Goal: Find specific page/section: Find specific page/section

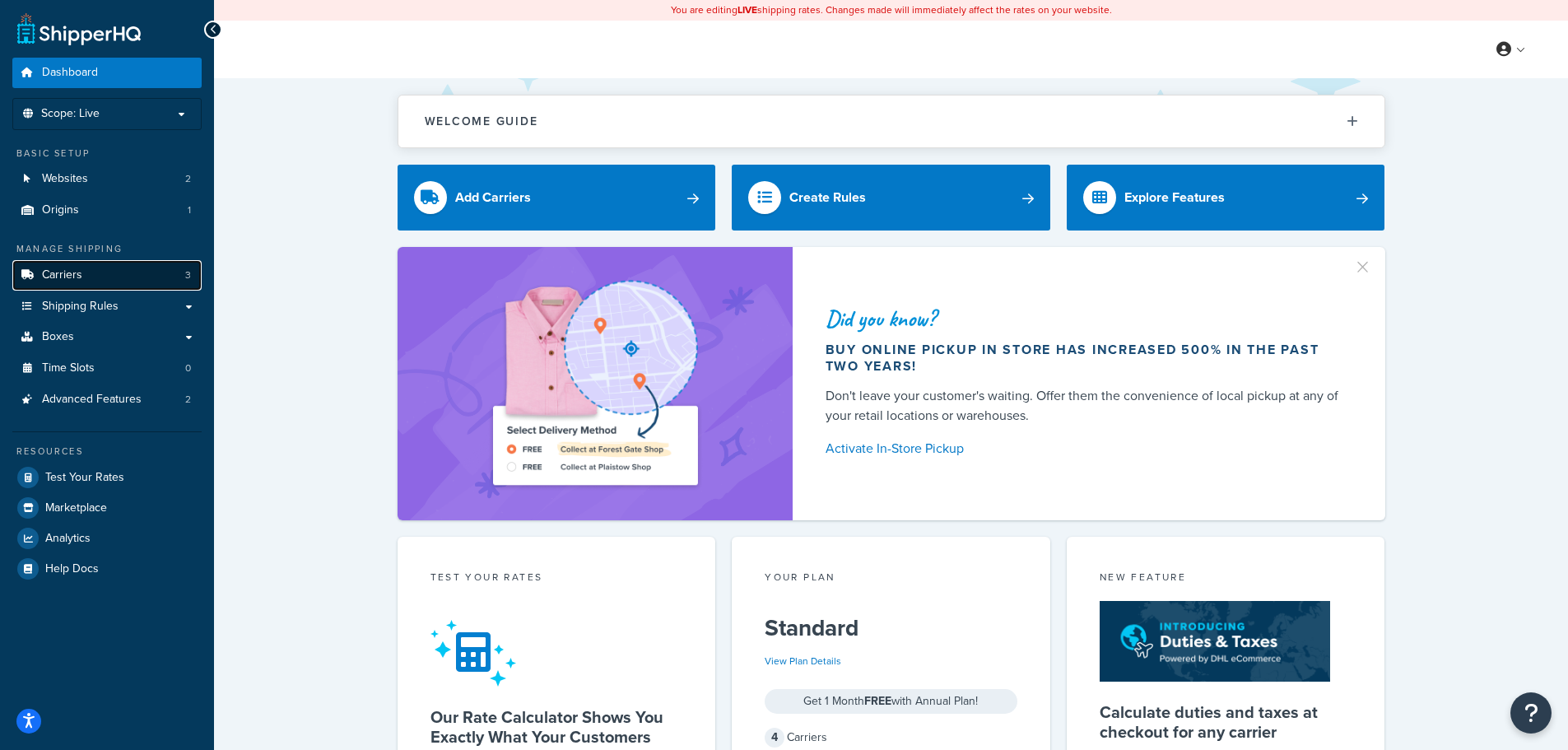
click at [87, 283] on link "Carriers 3" at bounding box center [107, 275] width 189 height 30
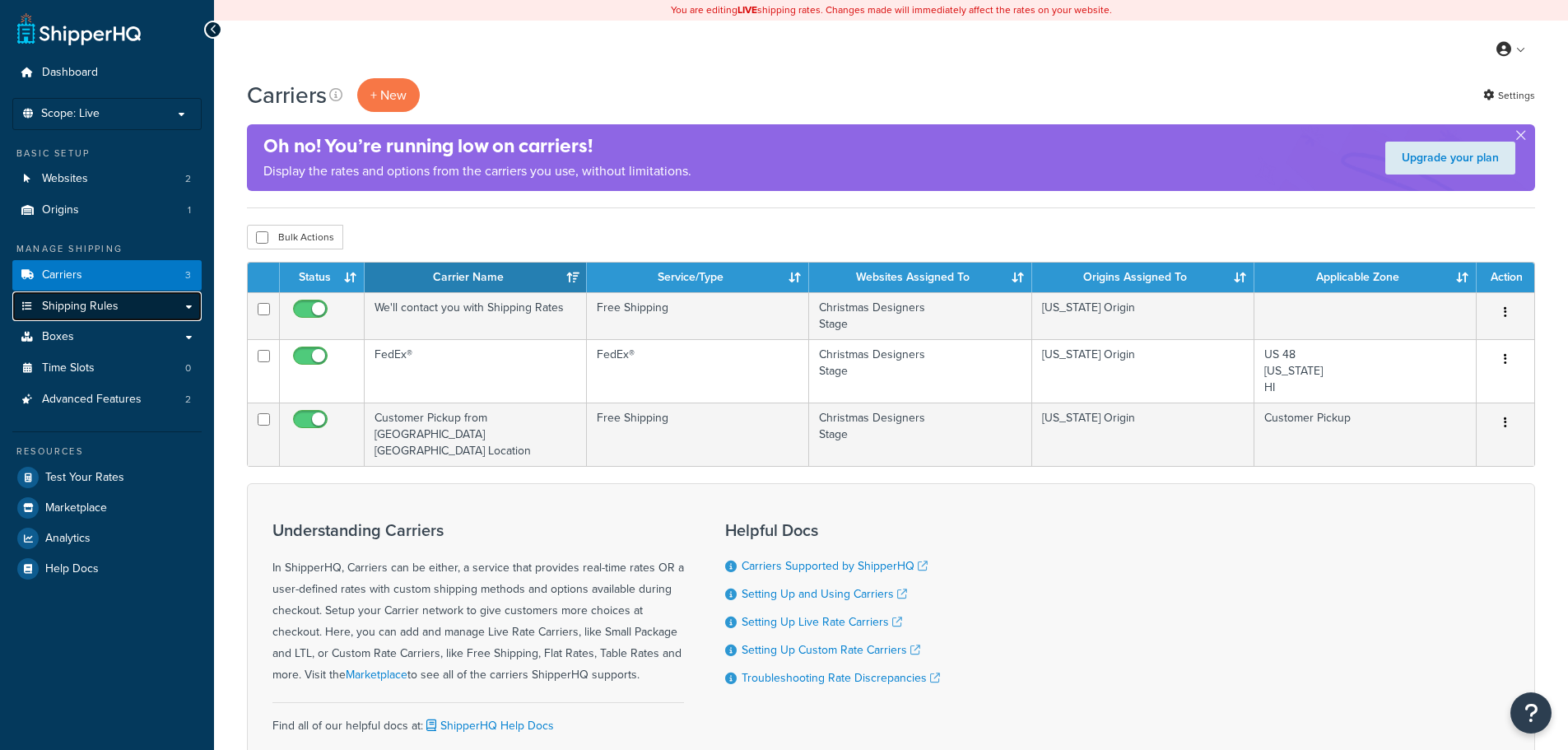
click at [116, 305] on span "Shipping Rules" at bounding box center [80, 306] width 76 height 14
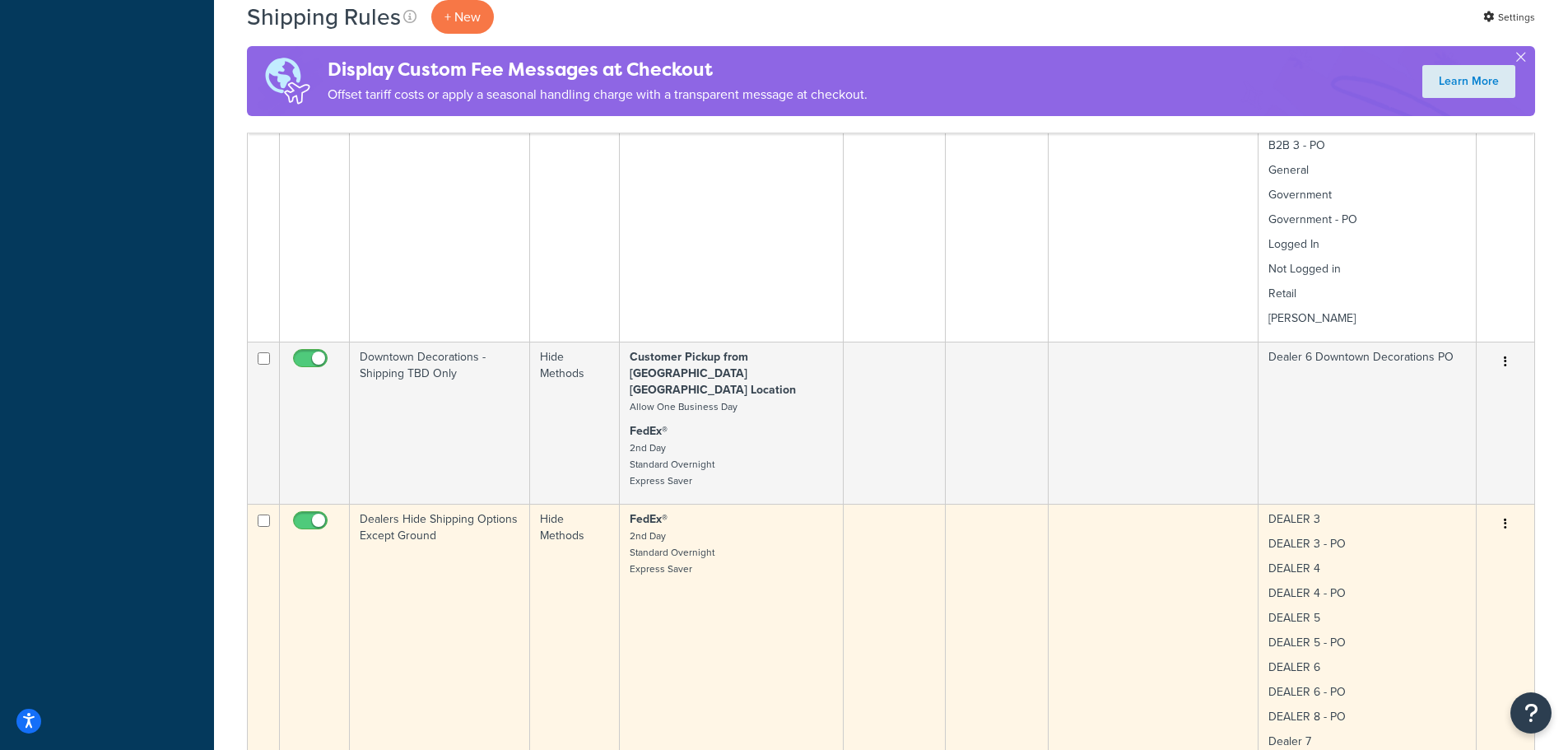
scroll to position [1975, 0]
